Goal: Find specific page/section

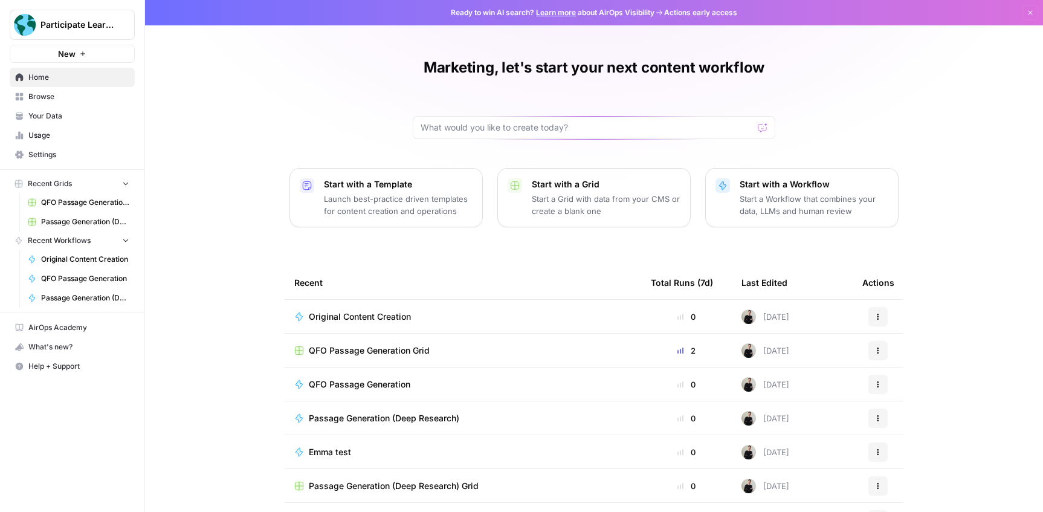
drag, startPoint x: 48, startPoint y: 95, endPoint x: 47, endPoint y: 104, distance: 9.1
click at [48, 95] on span "Browse" at bounding box center [78, 96] width 101 height 11
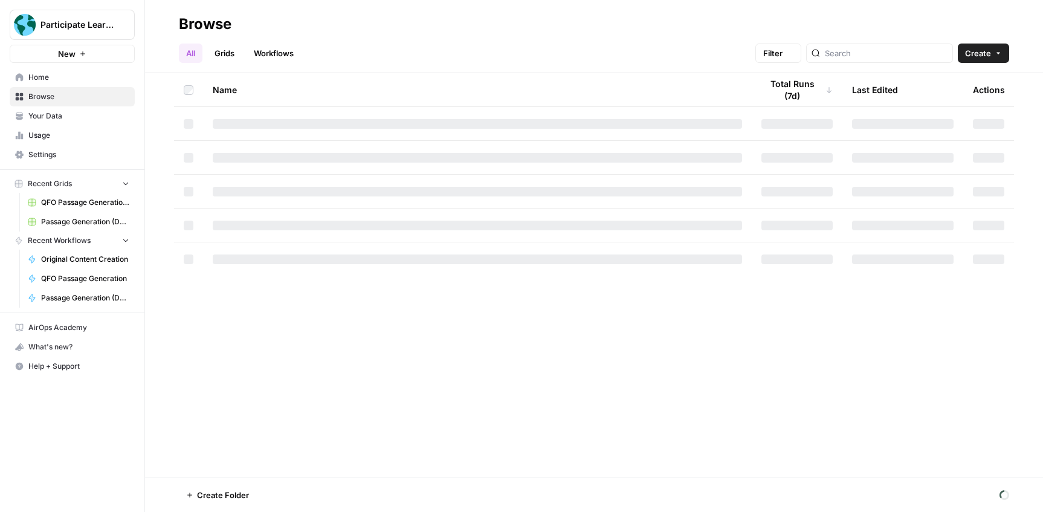
click at [50, 122] on link "Your Data" at bounding box center [72, 115] width 125 height 19
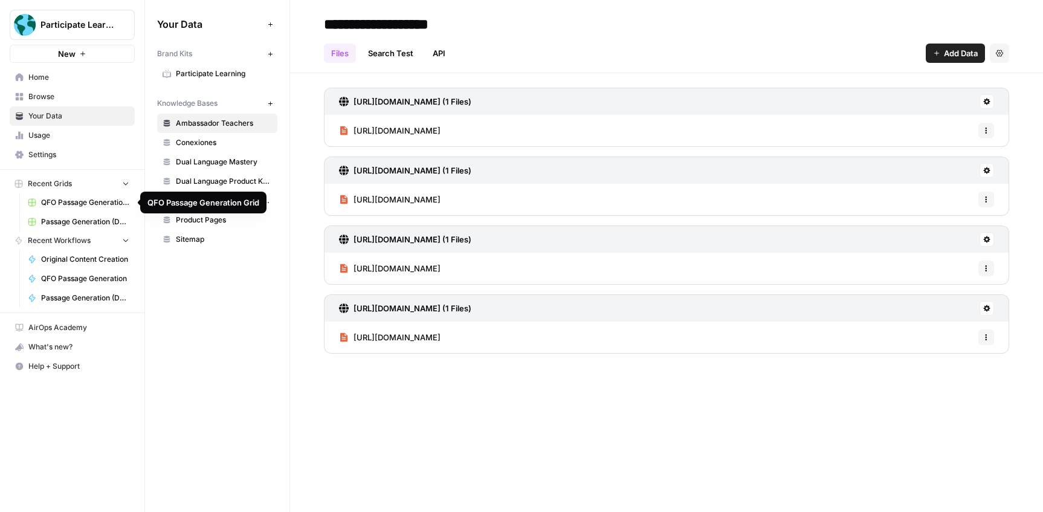
click at [62, 203] on span "QFO Passage Generation Grid" at bounding box center [85, 202] width 88 height 11
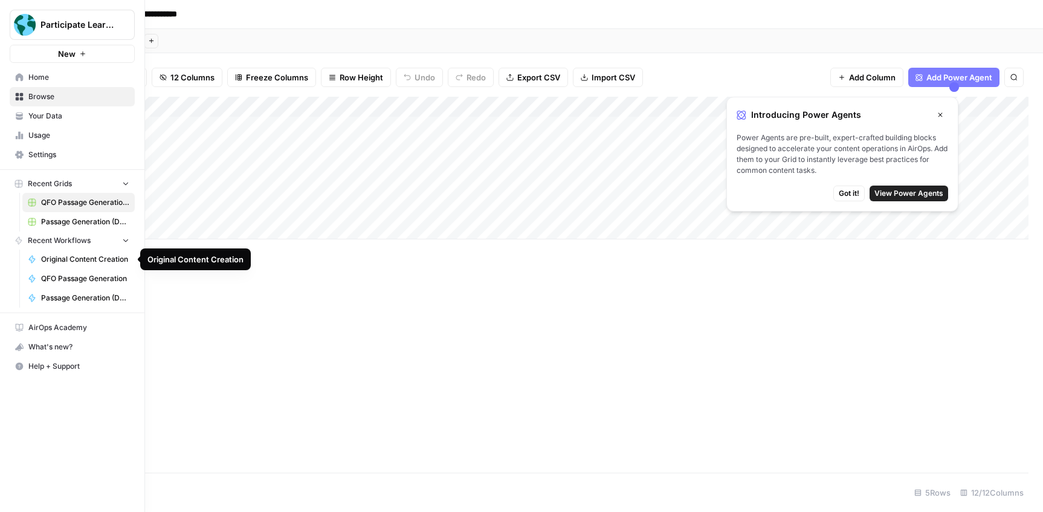
click at [75, 261] on span "Original Content Creation" at bounding box center [85, 259] width 88 height 11
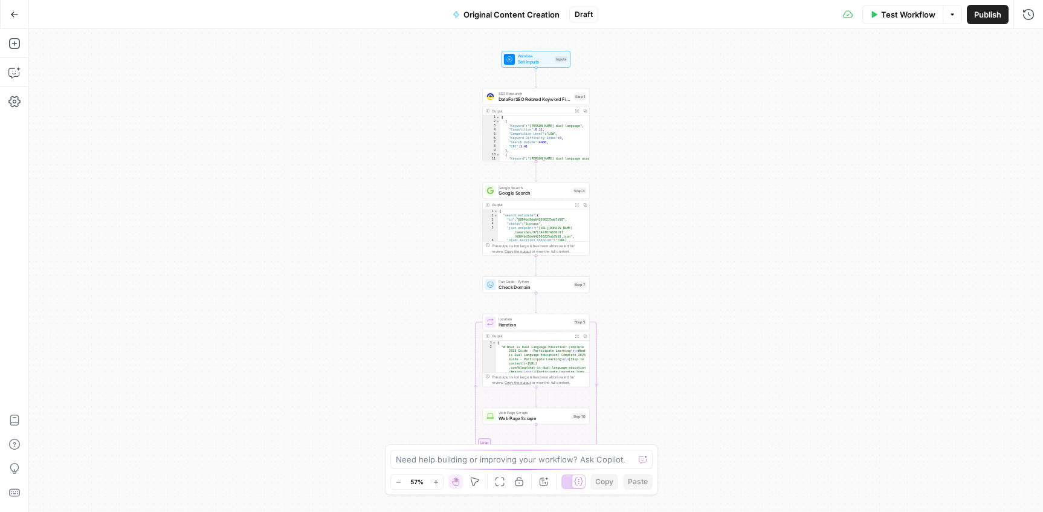
click at [15, 14] on icon "button" at bounding box center [14, 13] width 7 height 5
